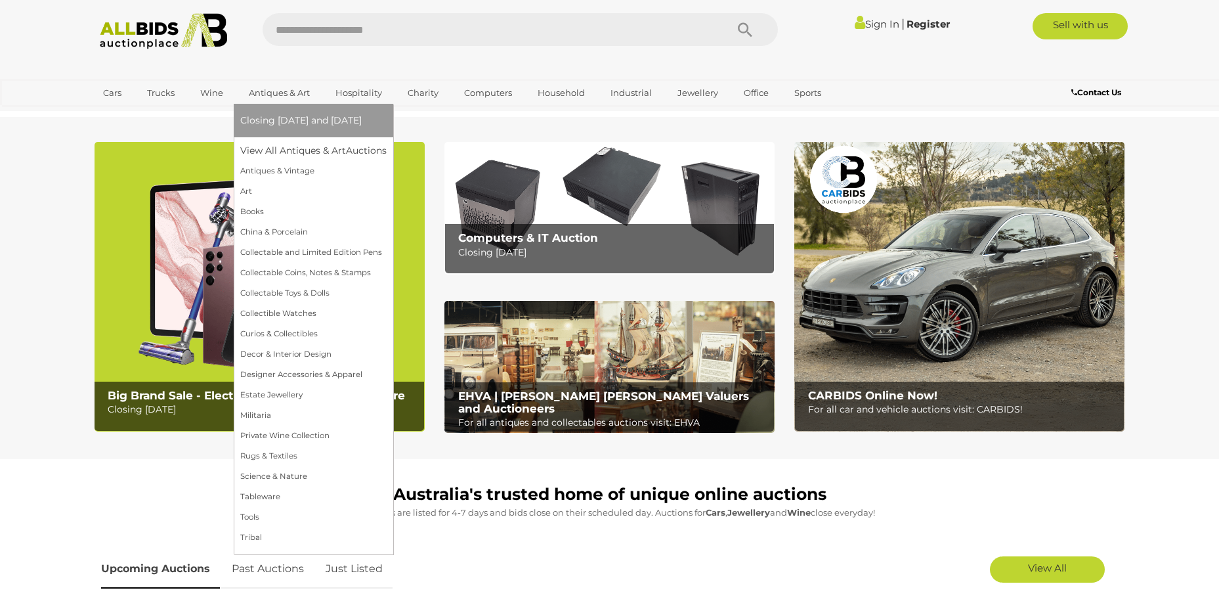
click at [278, 97] on link "Antiques & Art" at bounding box center [279, 93] width 78 height 22
click at [309, 265] on link "Collectable Coins, Notes & Stamps" at bounding box center [313, 273] width 146 height 20
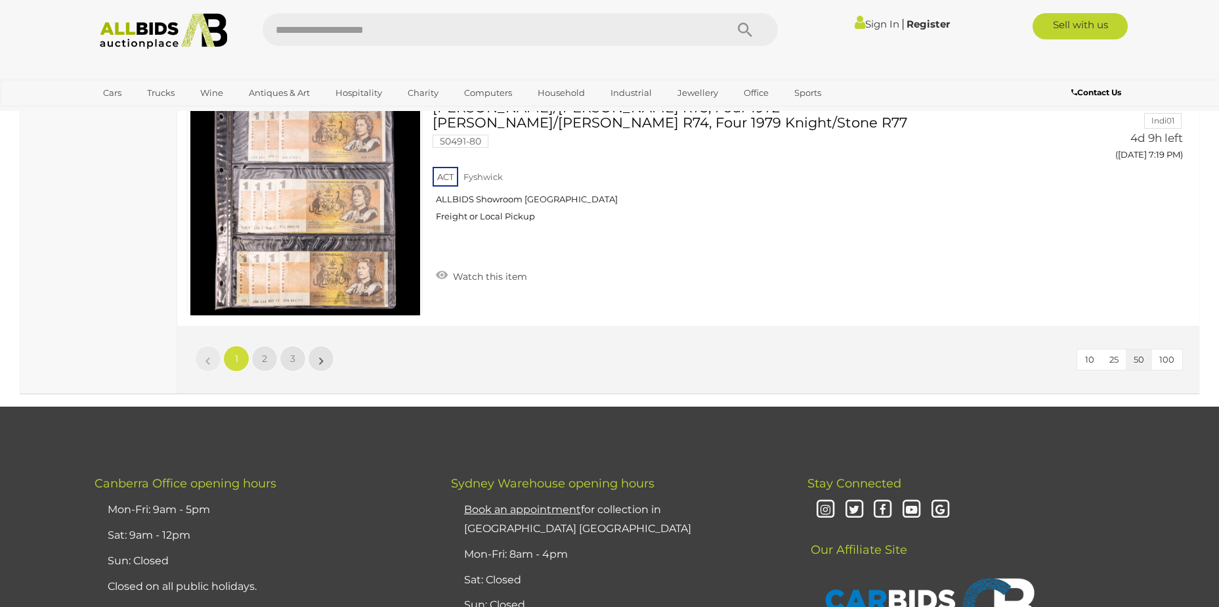
scroll to position [12654, 0]
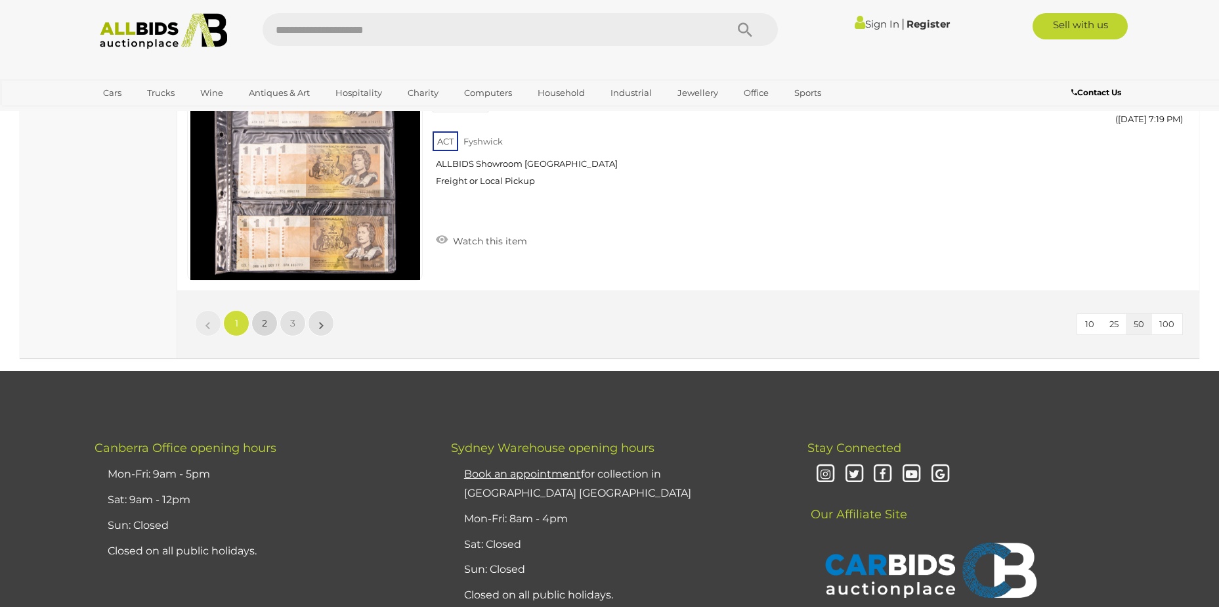
click at [261, 310] on link "2" at bounding box center [264, 323] width 26 height 26
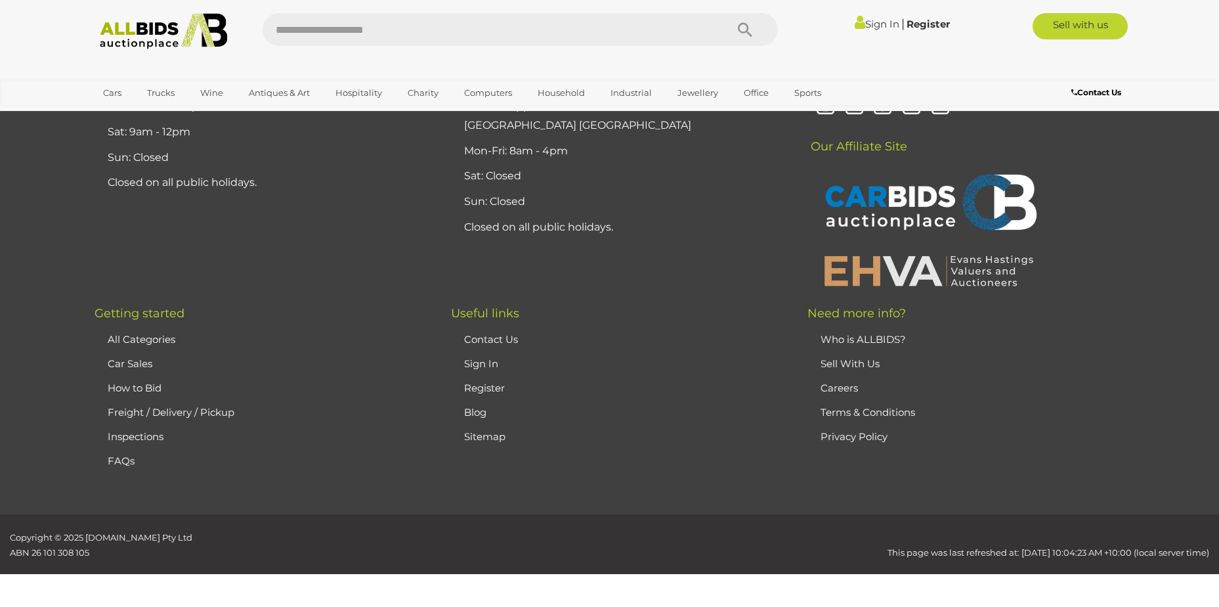
scroll to position [155, 0]
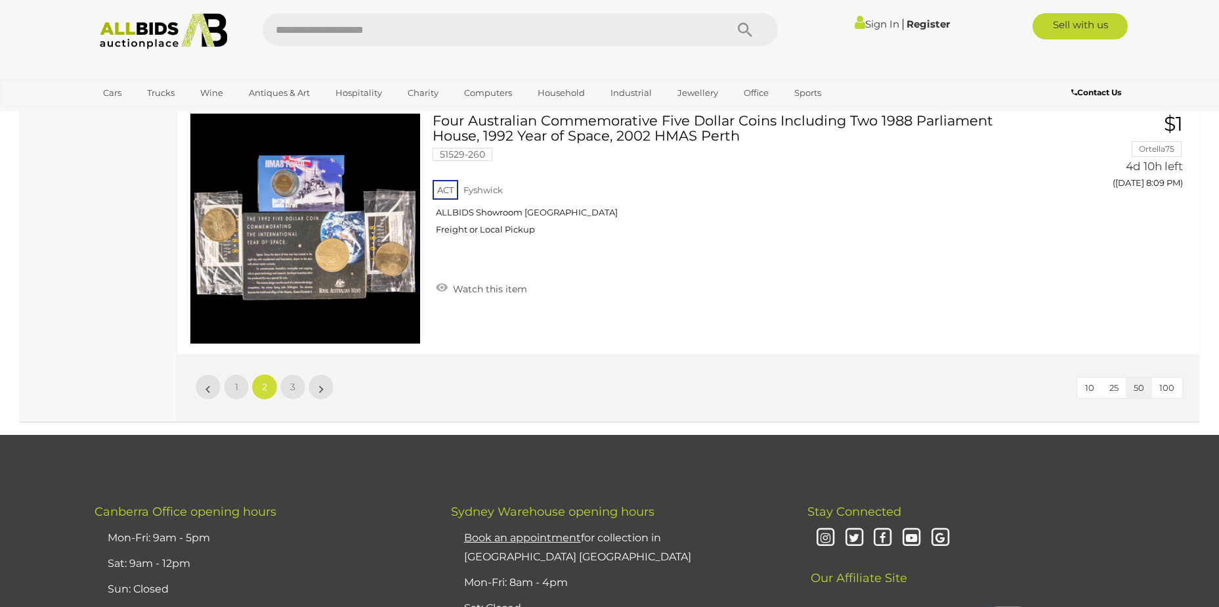
scroll to position [12628, 0]
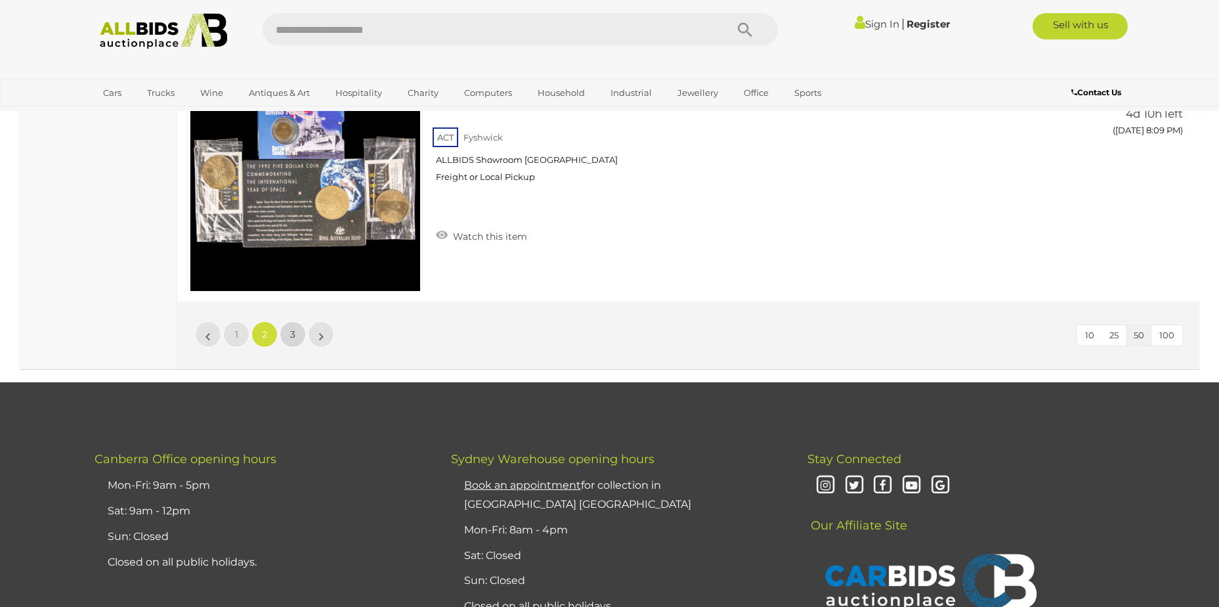
click at [288, 321] on link "3" at bounding box center [293, 334] width 26 height 26
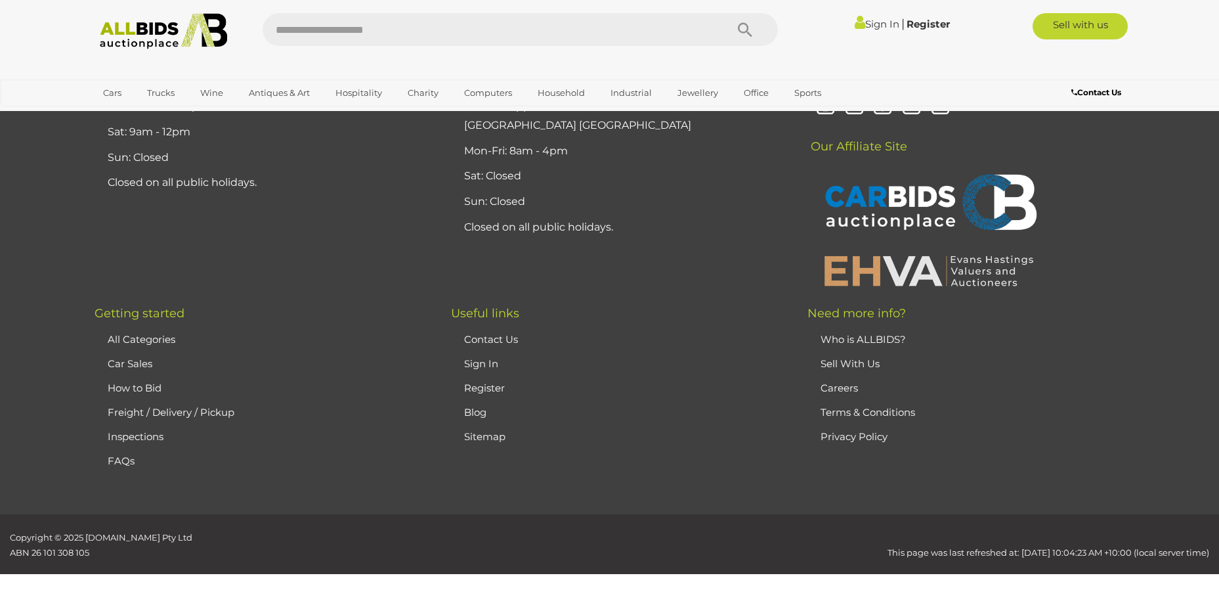
scroll to position [155, 0]
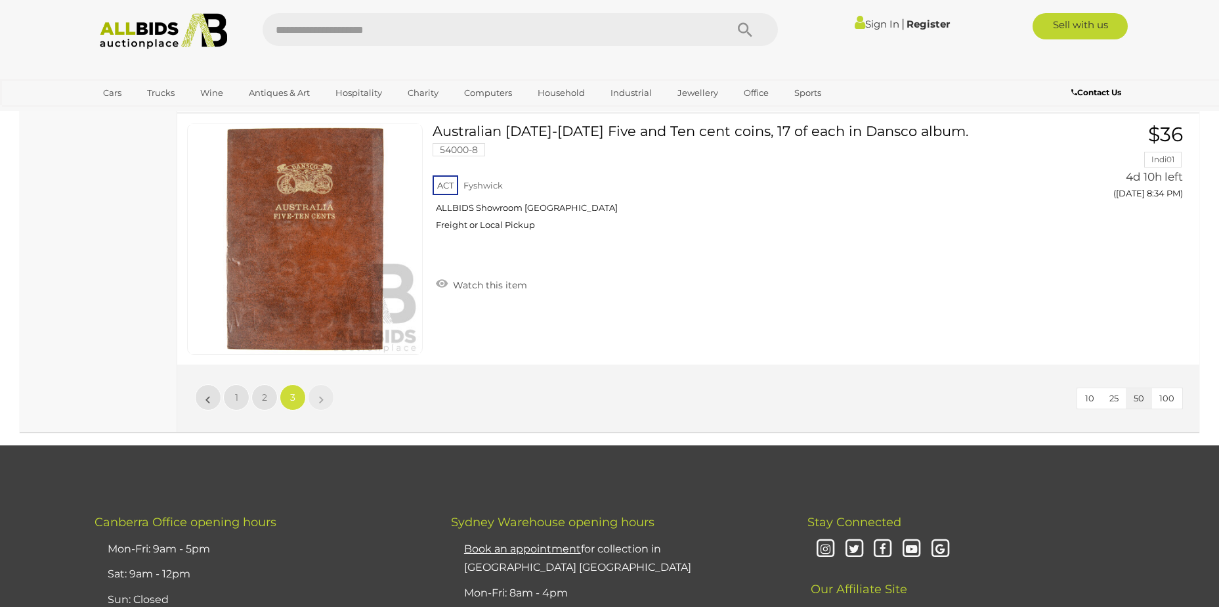
scroll to position [6265, 0]
